Goal: Information Seeking & Learning: Learn about a topic

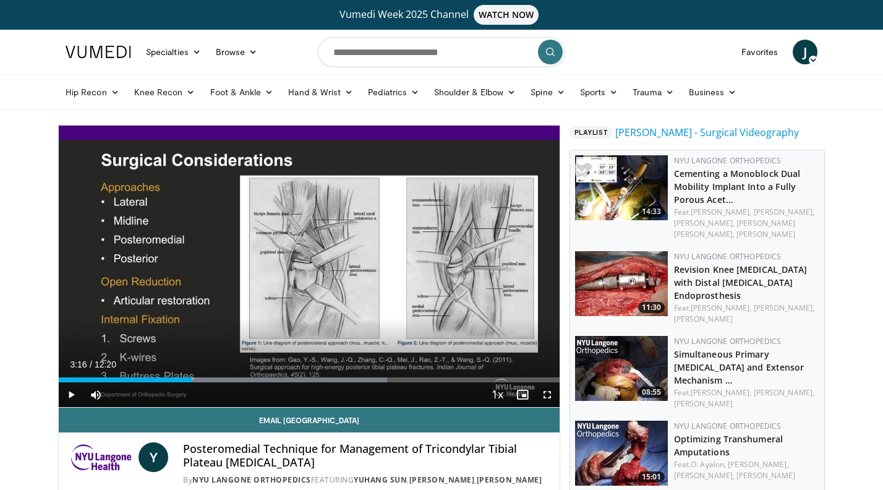
click at [68, 383] on span "Video Player" at bounding box center [71, 394] width 25 height 25
click at [71, 378] on div "Progress Bar" at bounding box center [71, 379] width 1 height 5
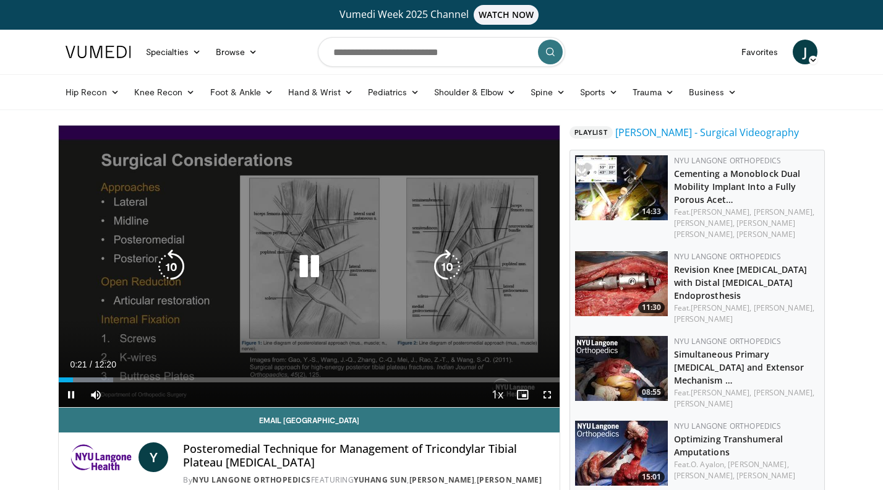
click at [174, 263] on icon "Video Player" at bounding box center [171, 266] width 35 height 35
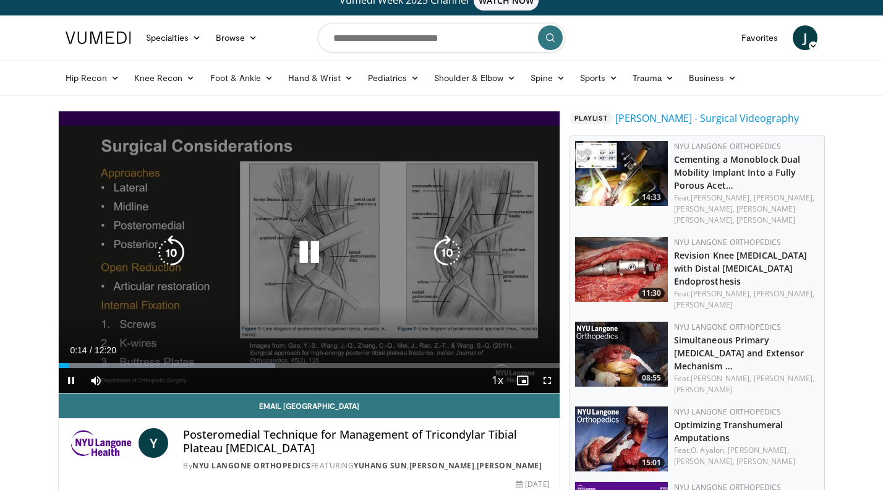
scroll to position [15, 0]
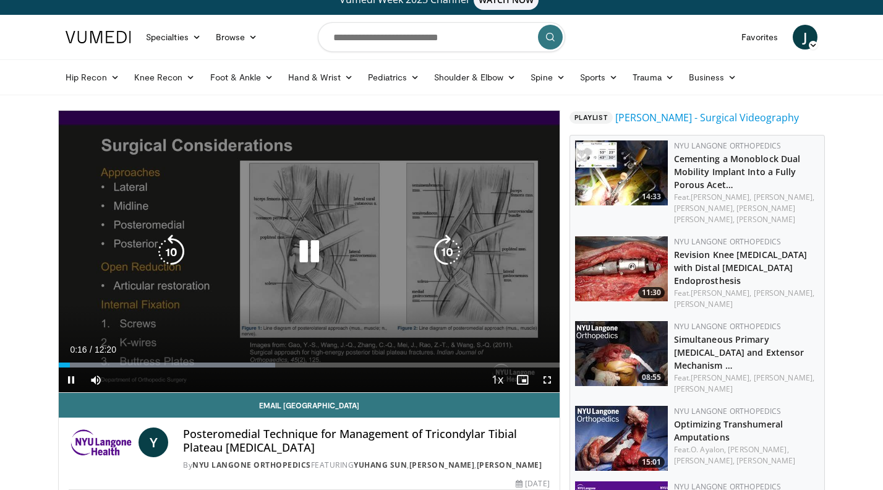
click at [303, 256] on icon "Video Player" at bounding box center [309, 251] width 35 height 35
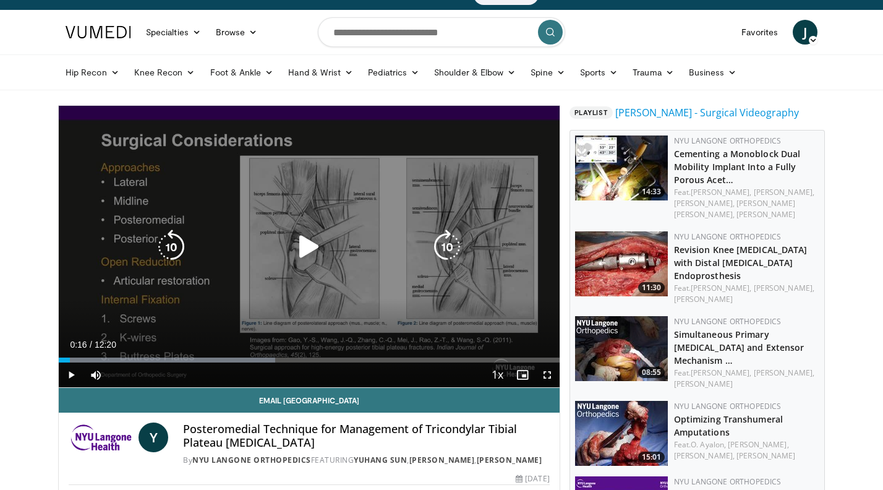
scroll to position [22, 0]
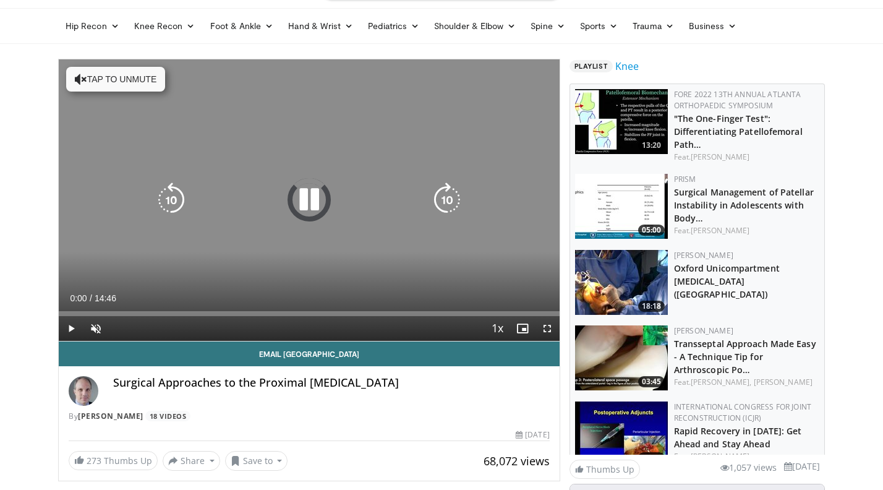
scroll to position [81, 0]
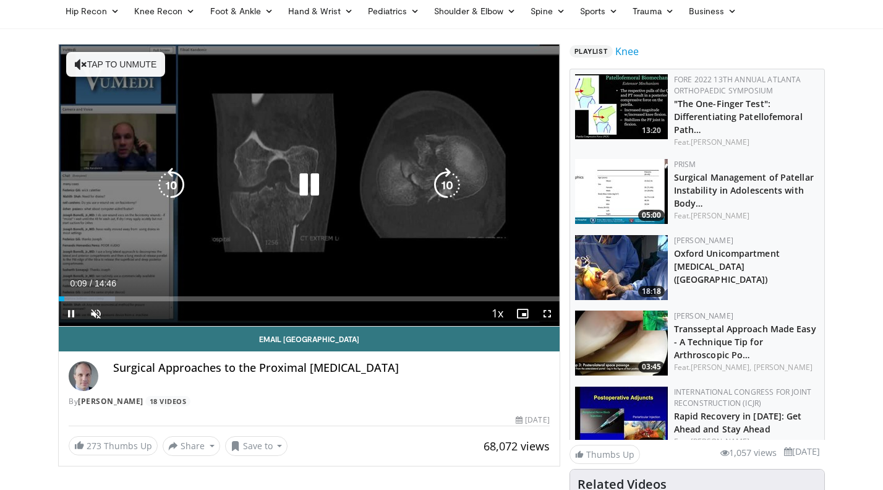
click at [95, 61] on button "Tap to unmute" at bounding box center [115, 64] width 99 height 25
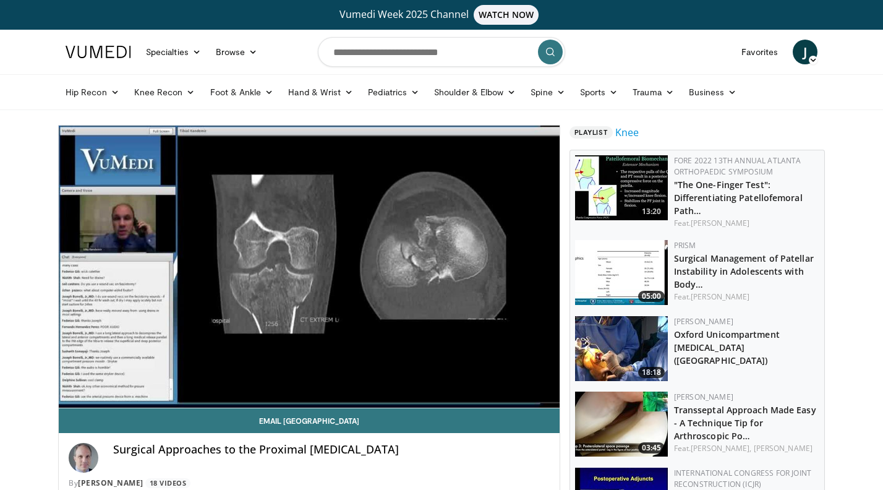
scroll to position [0, 0]
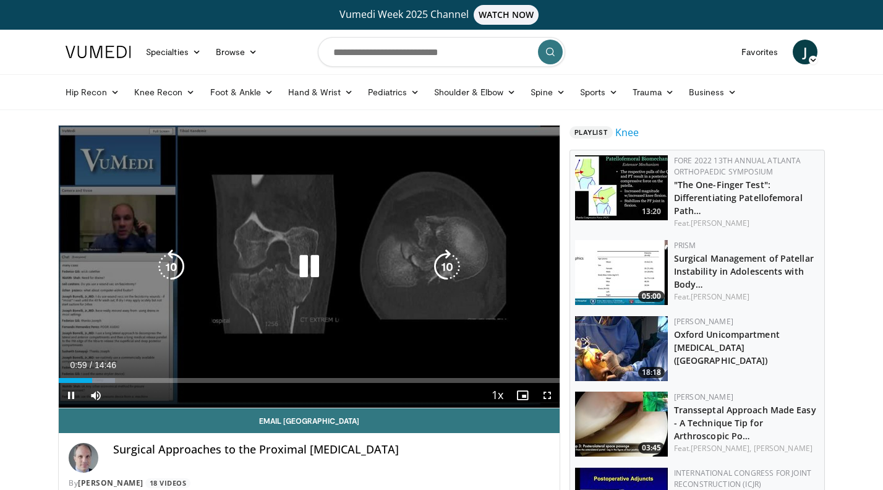
click at [304, 263] on icon "Video Player" at bounding box center [309, 266] width 35 height 35
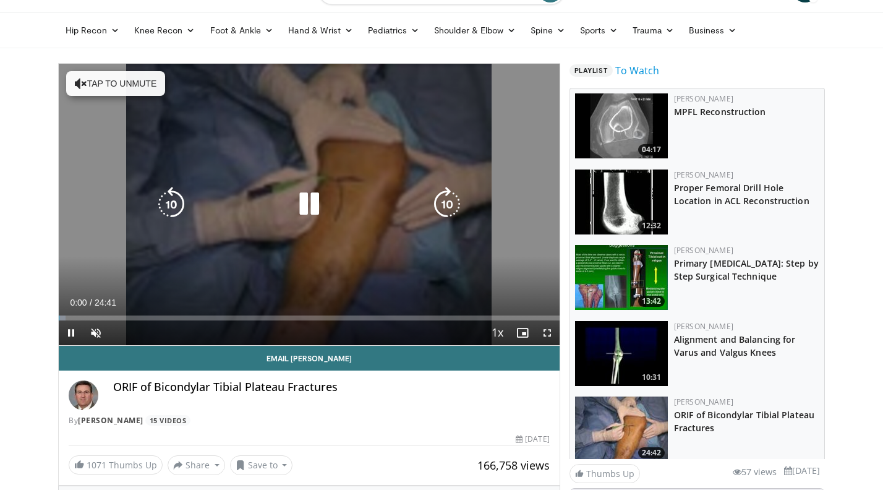
scroll to position [62, 0]
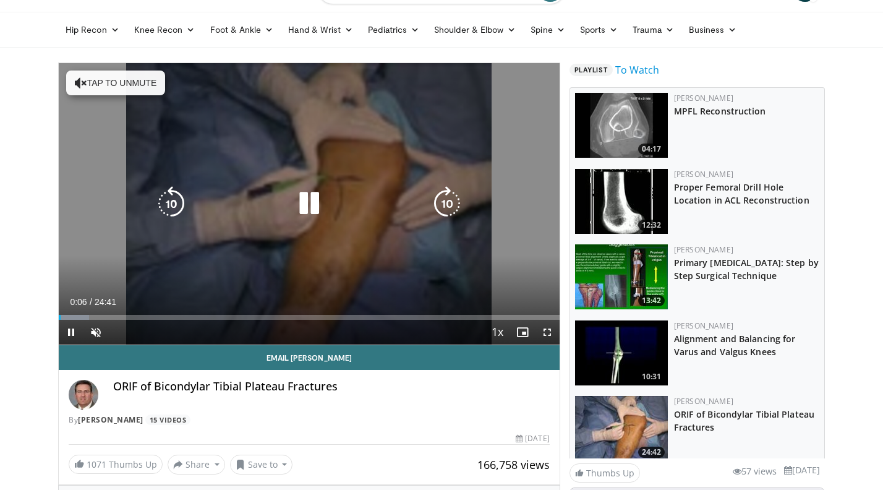
click at [307, 205] on icon "Video Player" at bounding box center [309, 203] width 35 height 35
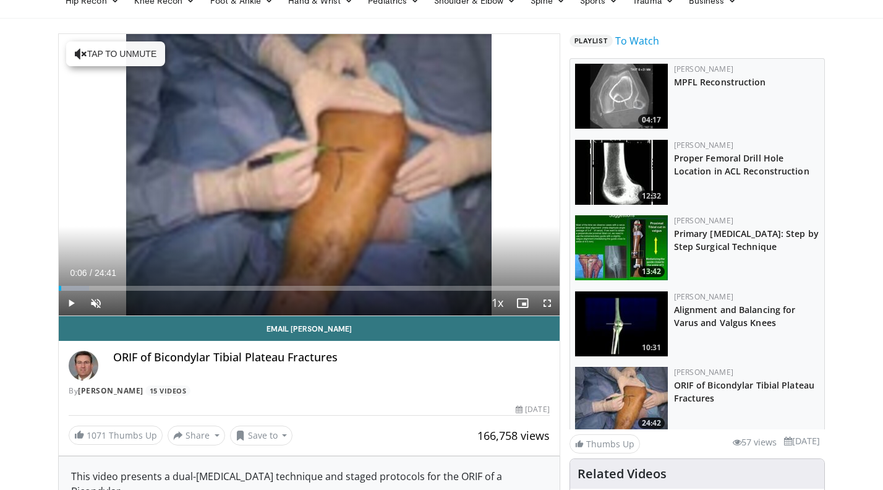
scroll to position [137, 0]
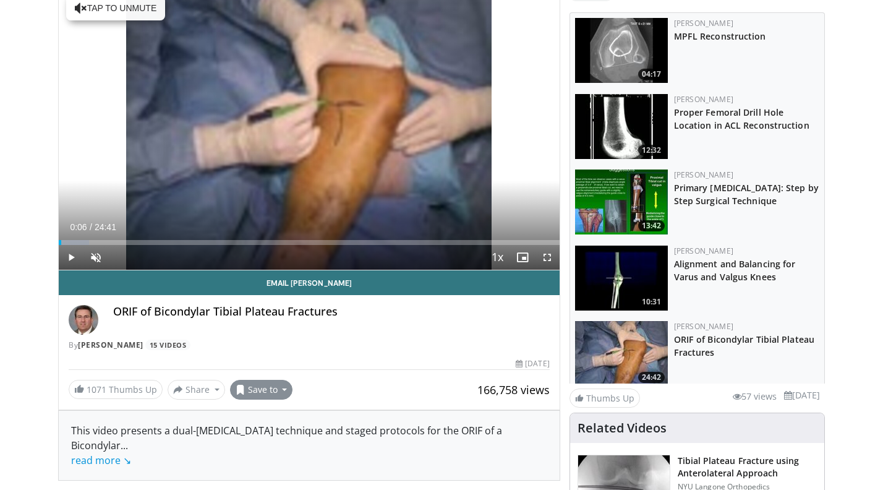
click at [278, 392] on button "Save to" at bounding box center [261, 390] width 63 height 20
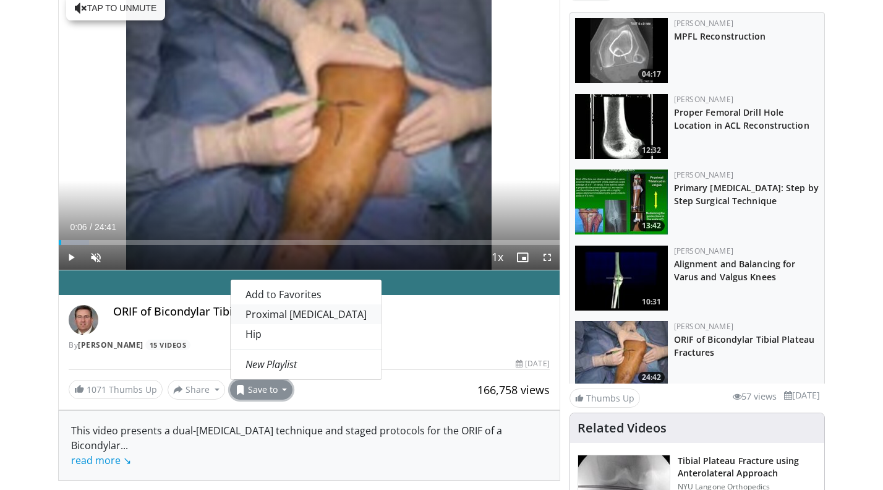
click at [296, 315] on link "Proximal [MEDICAL_DATA]" at bounding box center [306, 314] width 151 height 20
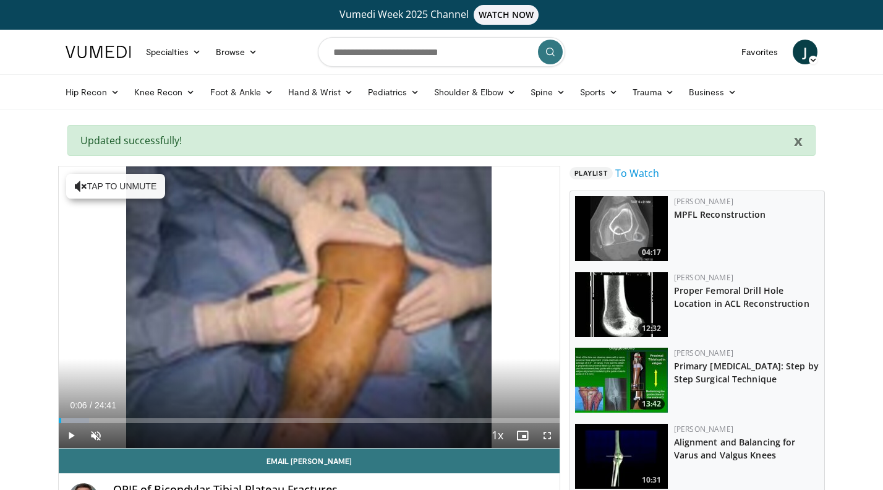
scroll to position [0, 0]
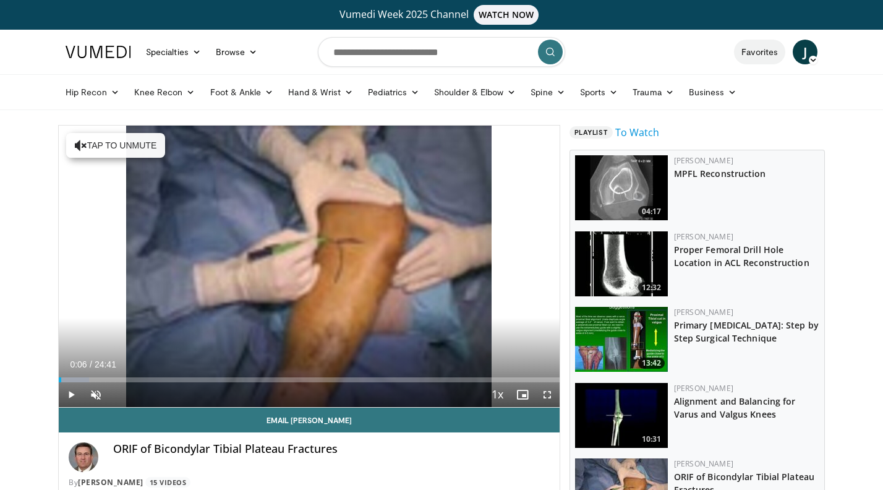
click at [763, 54] on link "Favorites" at bounding box center [759, 52] width 51 height 25
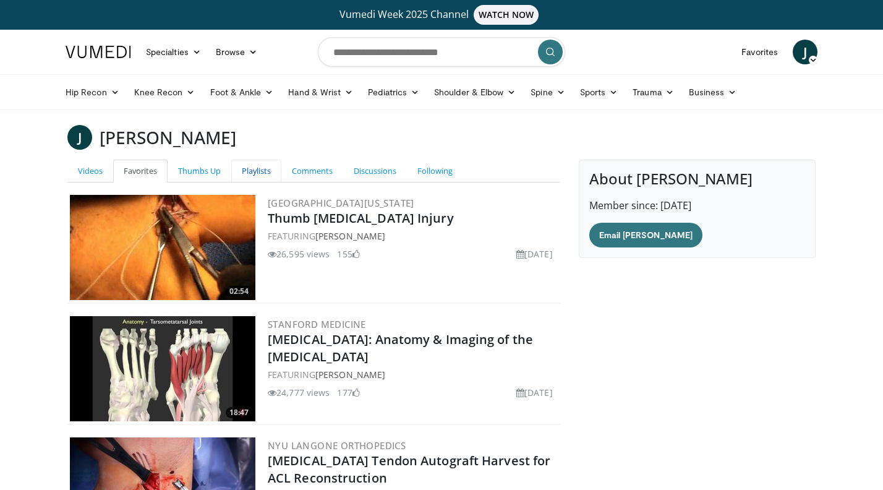
click at [252, 174] on link "Playlists" at bounding box center [256, 171] width 50 height 23
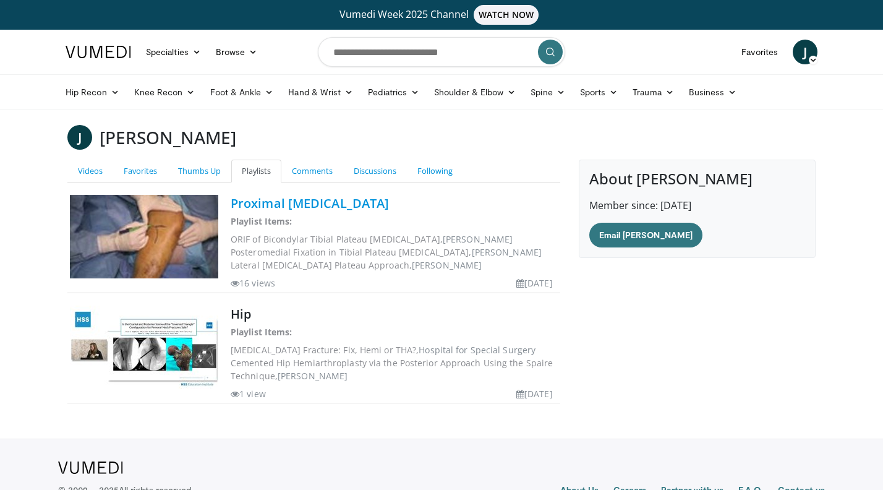
click at [252, 202] on link "Proximal [MEDICAL_DATA]" at bounding box center [310, 203] width 158 height 17
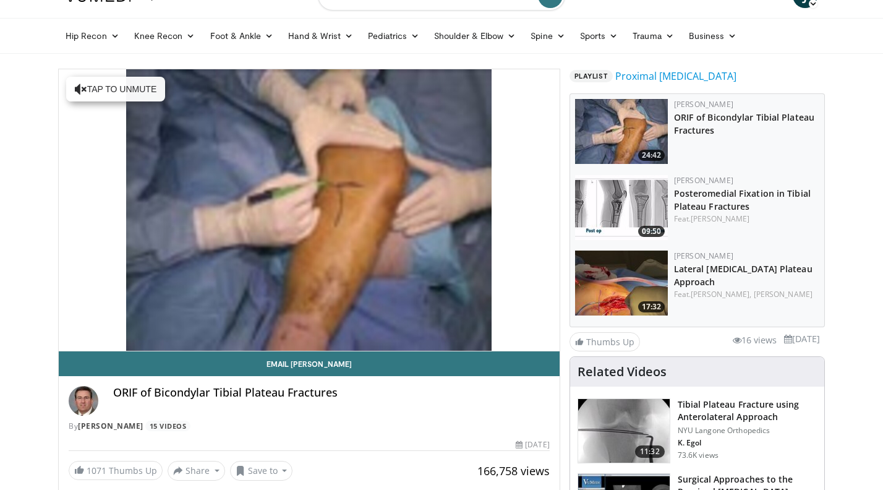
scroll to position [59, 0]
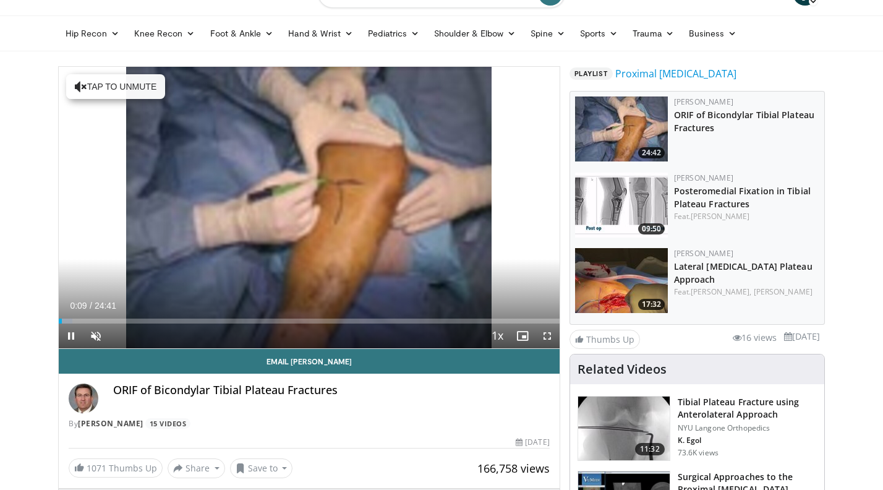
click at [68, 330] on span "Video Player" at bounding box center [71, 335] width 25 height 25
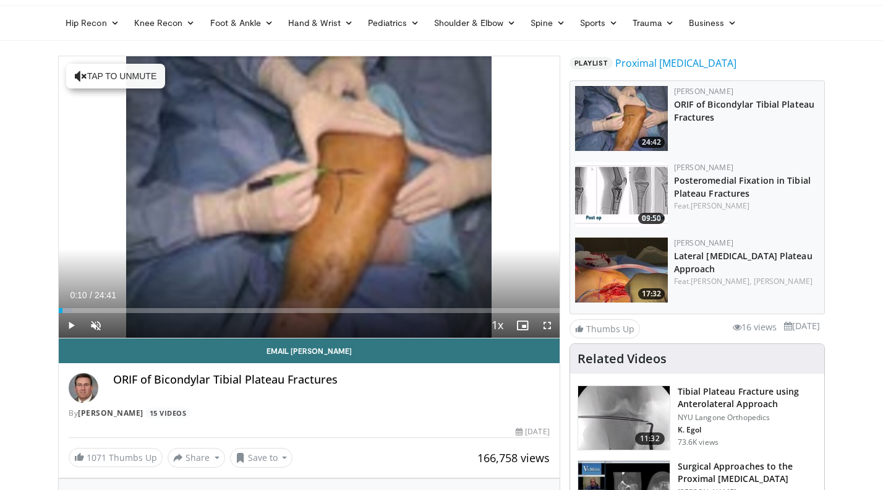
scroll to position [67, 0]
